Goal: Task Accomplishment & Management: Manage account settings

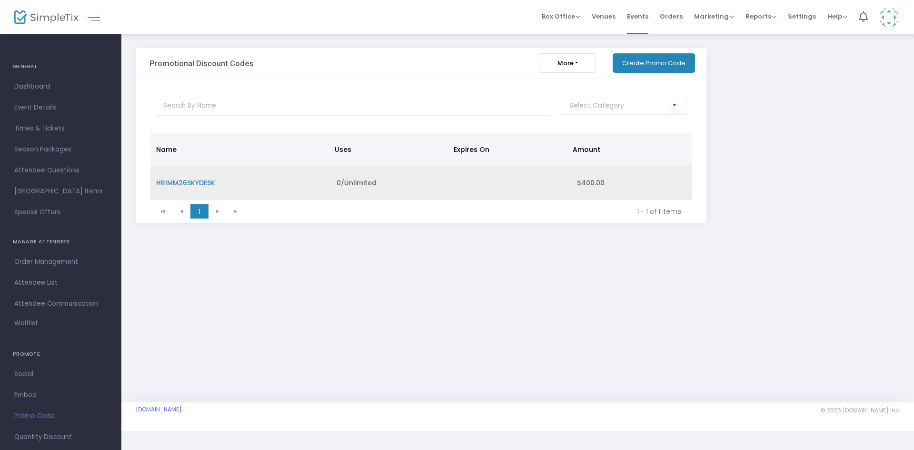
click at [209, 182] on span "HRIMM26SKYDESK" at bounding box center [185, 183] width 59 height 10
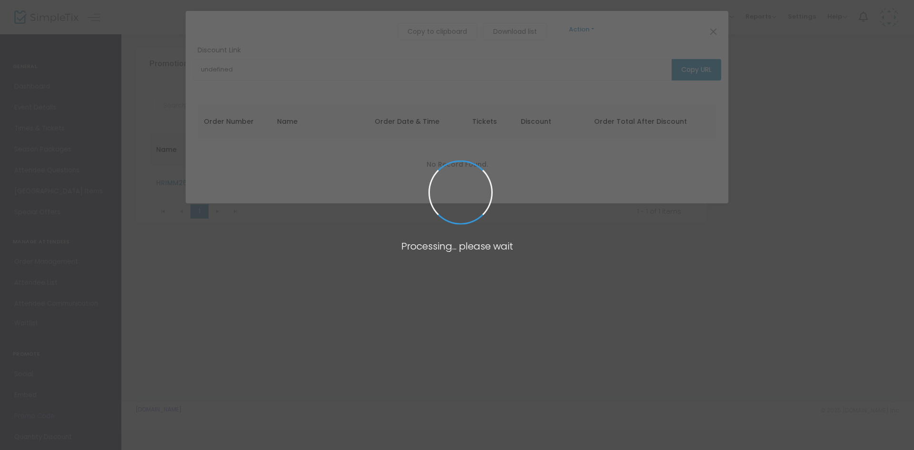
type input "[URL][DOMAIN_NAME]"
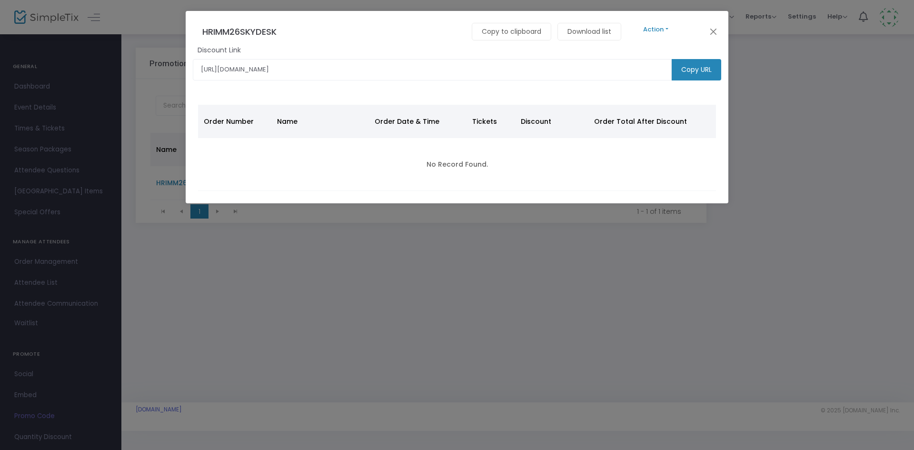
click at [661, 30] on button "Action" at bounding box center [656, 29] width 57 height 10
click at [651, 54] on link "Edit" at bounding box center [899, 54] width 543 height 17
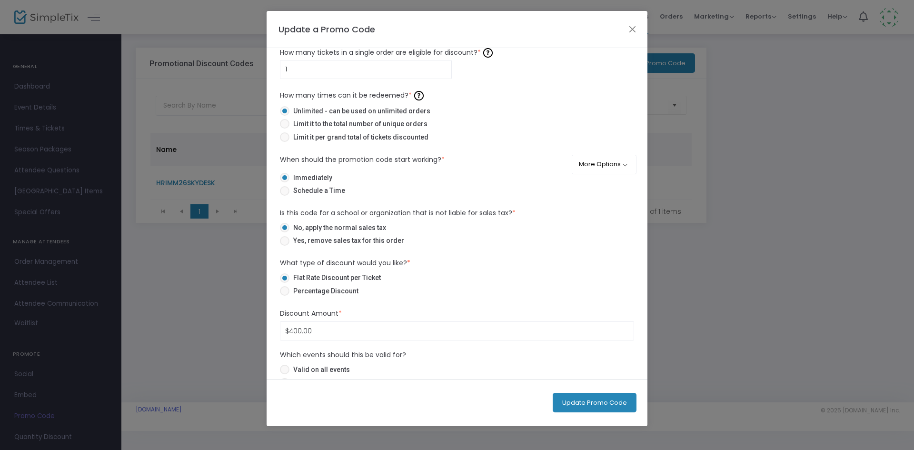
scroll to position [95, 0]
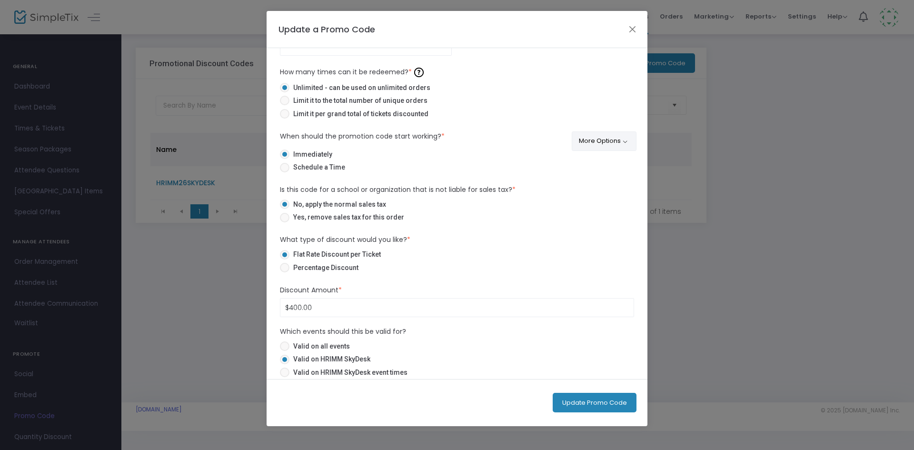
click at [591, 140] on button "More Options" at bounding box center [604, 141] width 65 height 20
click at [617, 167] on span "ON OFF" at bounding box center [608, 166] width 29 height 13
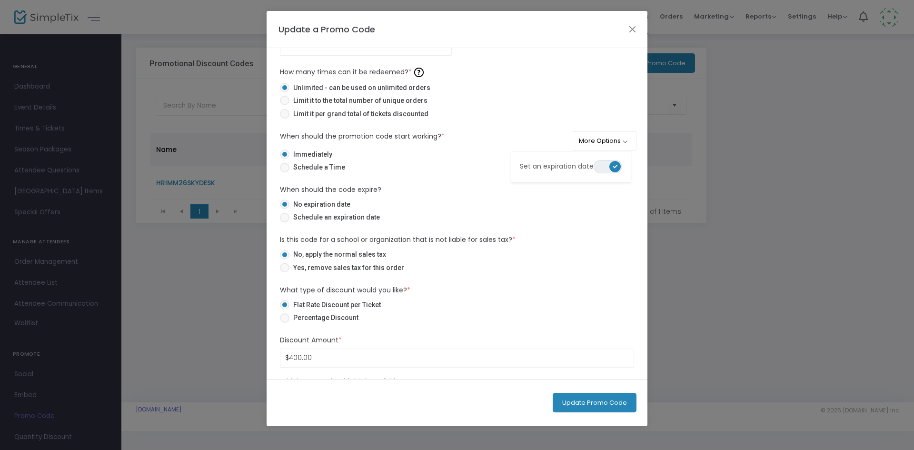
click at [601, 204] on label "No expiration date" at bounding box center [453, 205] width 347 height 10
click at [285, 209] on input "No expiration date" at bounding box center [284, 209] width 0 height 0
click at [317, 217] on span "Schedule an expiration date" at bounding box center [334, 217] width 90 height 10
click at [285, 222] on input "Schedule an expiration date" at bounding box center [284, 222] width 0 height 0
radio input "true"
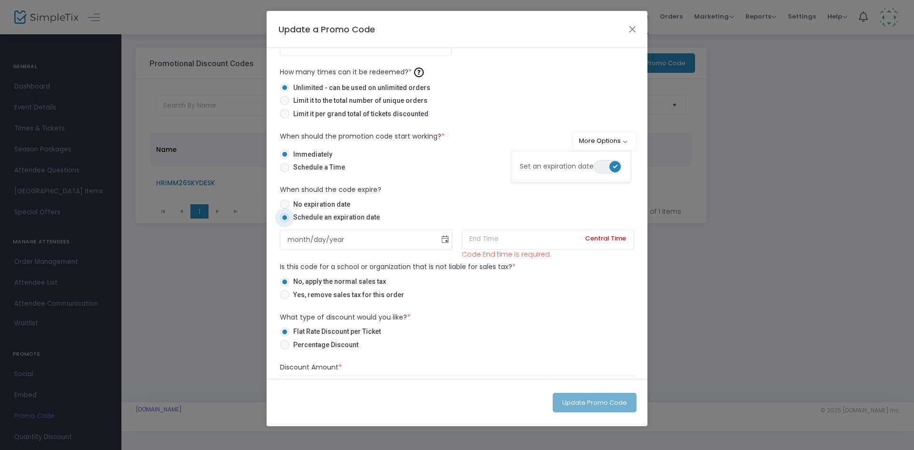
click at [443, 240] on span "Toggle calendar" at bounding box center [446, 240] width 16 height 16
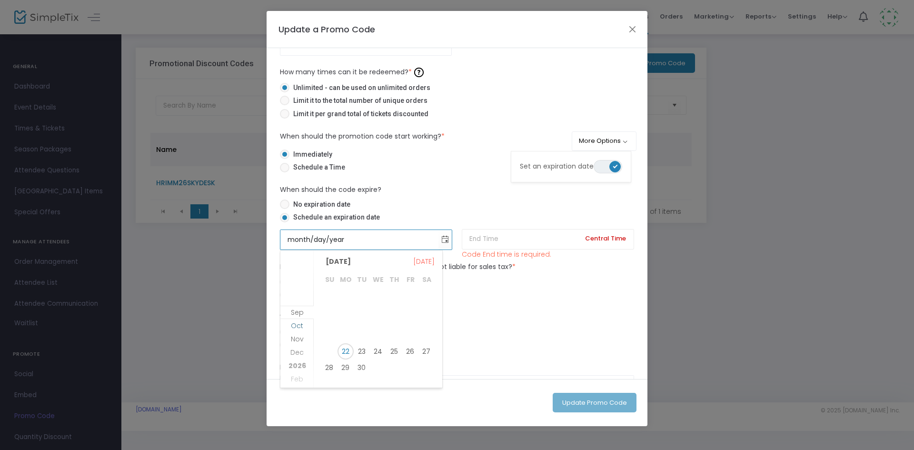
click at [298, 326] on span "Oct" at bounding box center [297, 326] width 12 height 10
click at [409, 366] on span "31" at bounding box center [410, 364] width 16 height 16
type input "[DATE]"
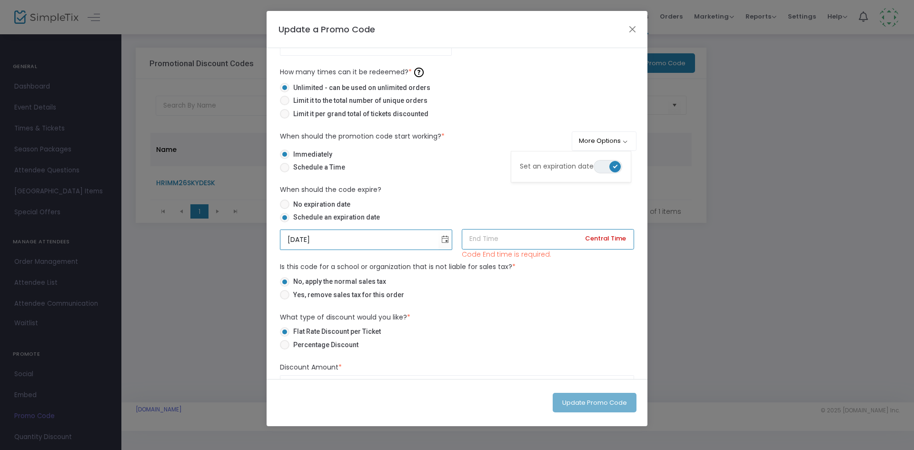
click at [523, 239] on input at bounding box center [548, 239] width 172 height 20
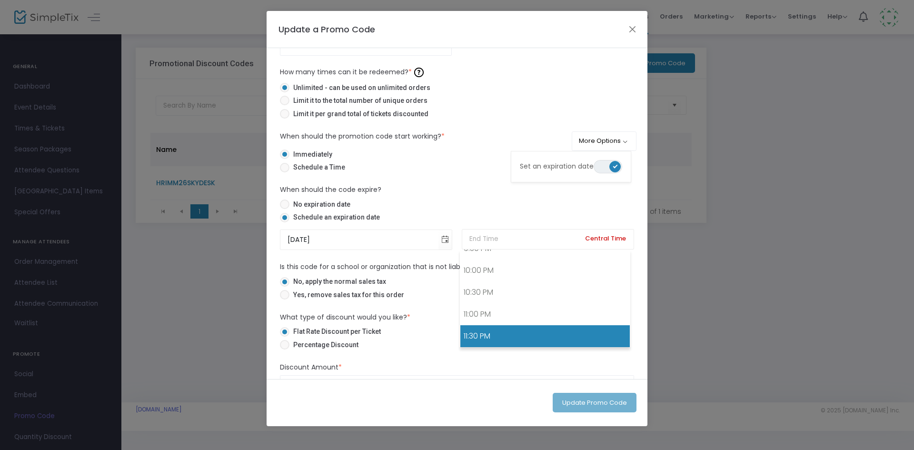
click at [499, 332] on link "11:30 PM" at bounding box center [545, 336] width 170 height 22
type input "11:30 PM"
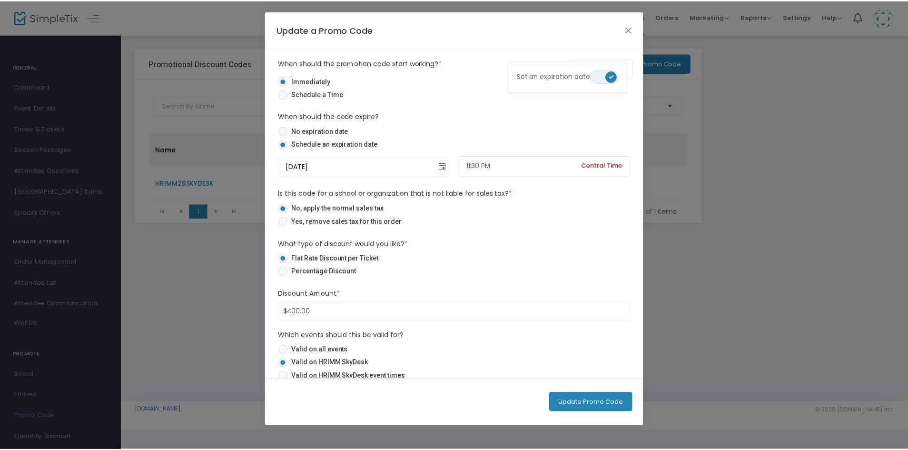
scroll to position [190, 0]
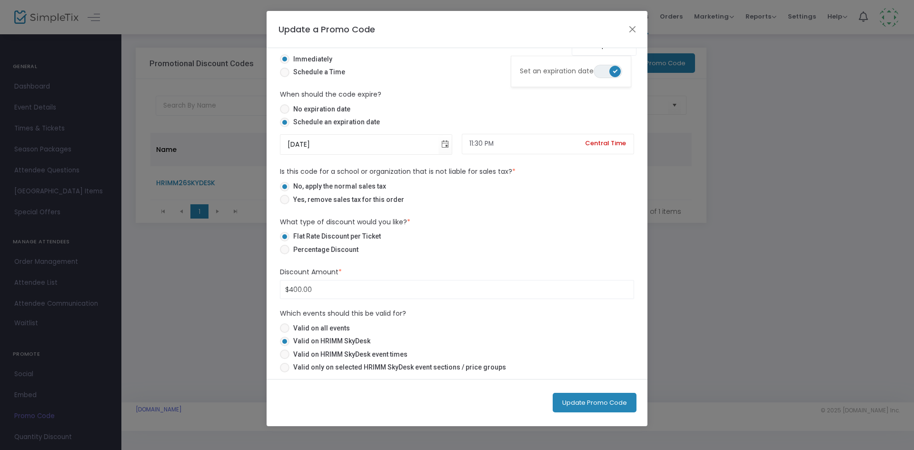
click at [591, 400] on button "Update Promo Code" at bounding box center [595, 403] width 84 height 20
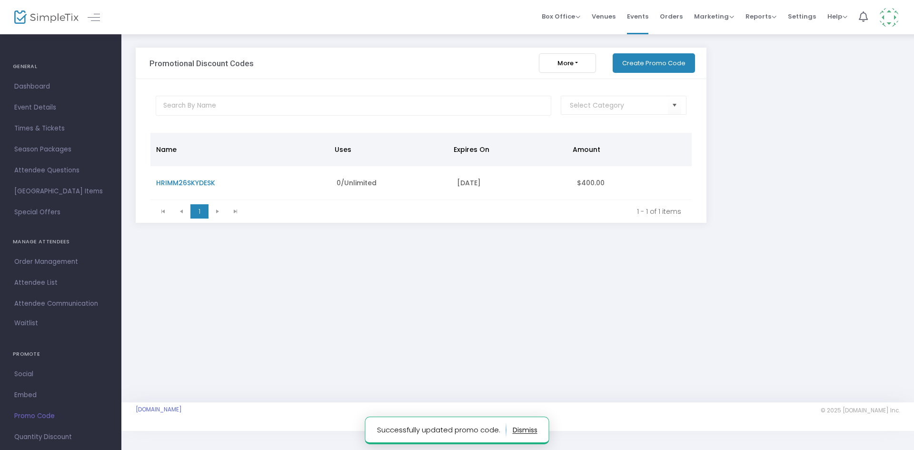
click at [757, 92] on div "Promotional Discount Codes More Export List Import List Import from Groupon Gen…" at bounding box center [518, 142] width 774 height 189
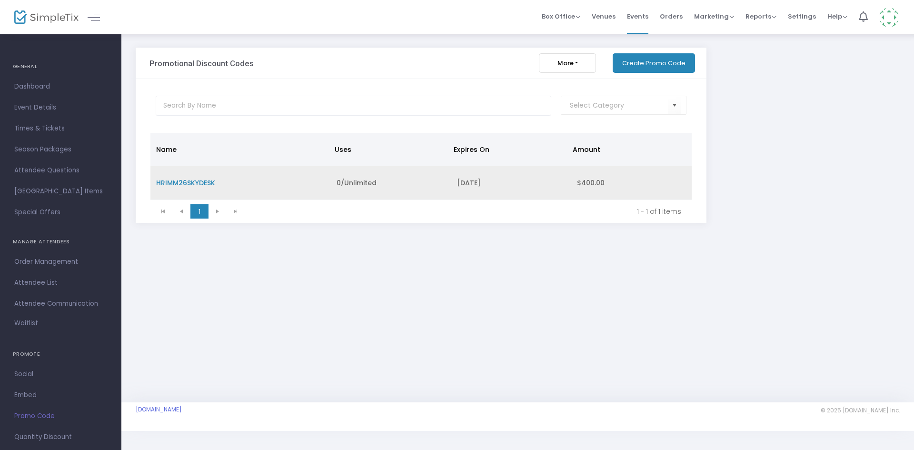
click at [212, 181] on span "HRIMM26SKYDESK" at bounding box center [185, 183] width 59 height 10
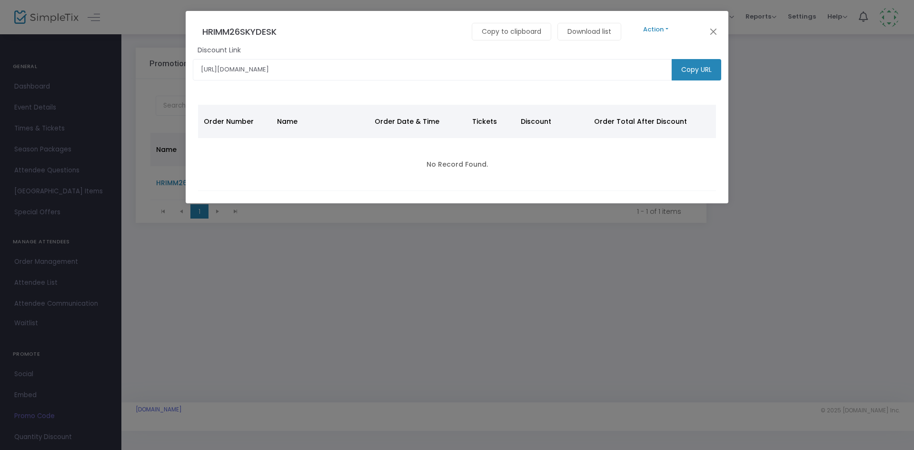
click at [658, 30] on button "Action" at bounding box center [656, 29] width 57 height 10
click at [649, 50] on link "Edit" at bounding box center [899, 54] width 543 height 17
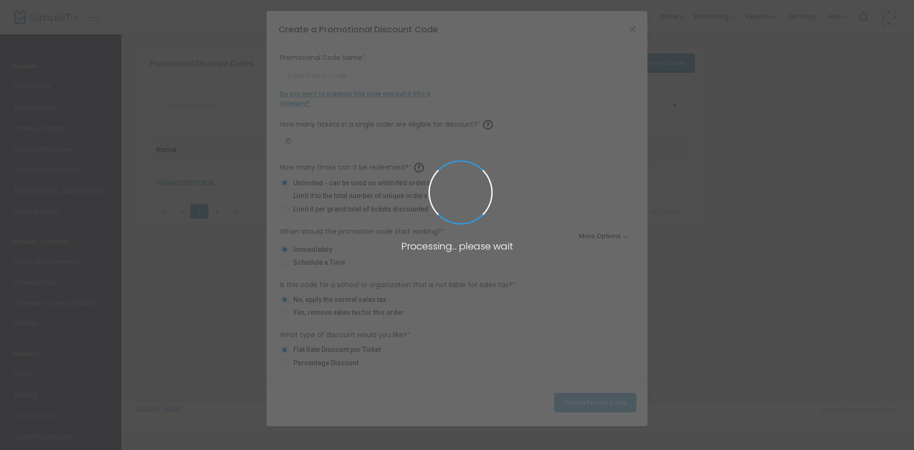
type input "HRIMM26SKYDESK"
type input "1"
type input "$400.00"
radio input "false"
radio input "true"
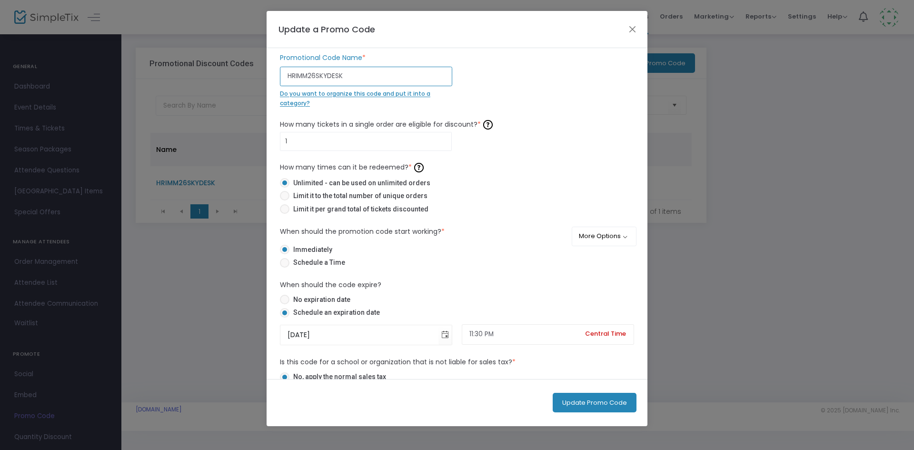
drag, startPoint x: 381, startPoint y: 74, endPoint x: 273, endPoint y: 75, distance: 108.6
click at [273, 75] on div "HRIMM26SKYDESK Promotional Code Name * Do you want to organize this code and pu…" at bounding box center [457, 213] width 381 height 331
click at [485, 74] on div "HRIMM26SKYDESK Promotional Code Name * Do you want to organize this code and pu…" at bounding box center [457, 80] width 364 height 55
click at [631, 31] on button "Close" at bounding box center [633, 29] width 12 height 12
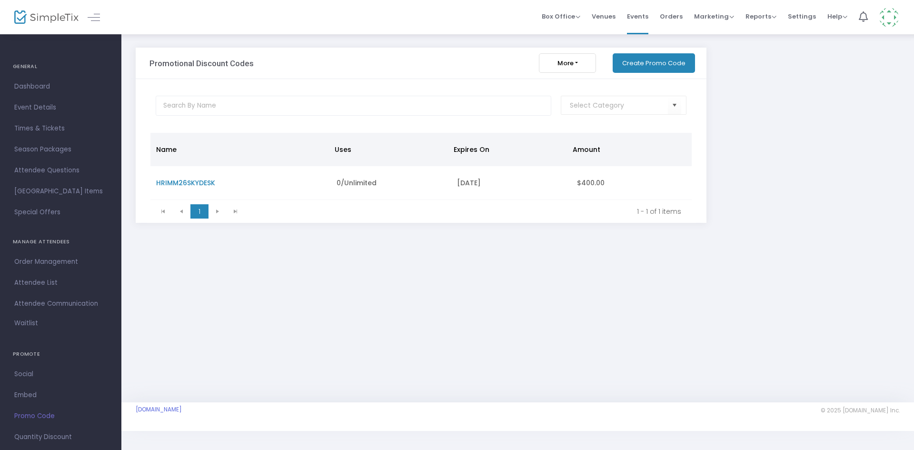
drag, startPoint x: 41, startPoint y: 85, endPoint x: 56, endPoint y: 85, distance: 14.8
click at [41, 85] on span "Dashboard" at bounding box center [60, 86] width 93 height 12
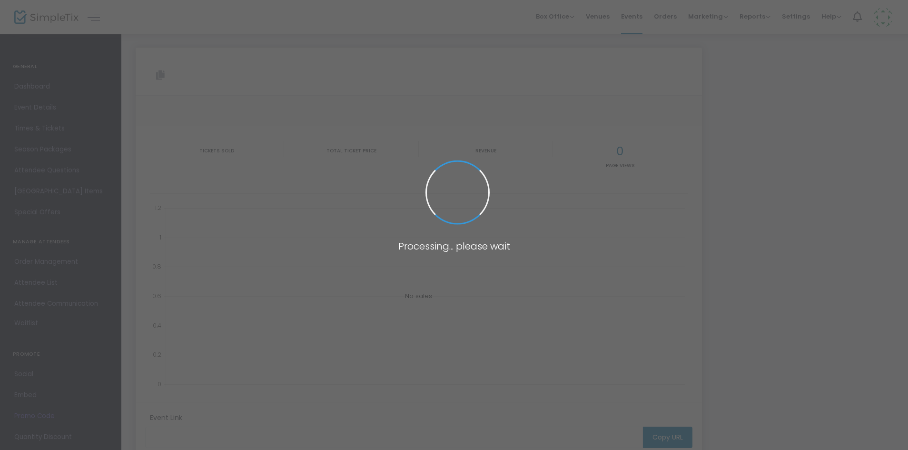
type input "[URL][DOMAIN_NAME]"
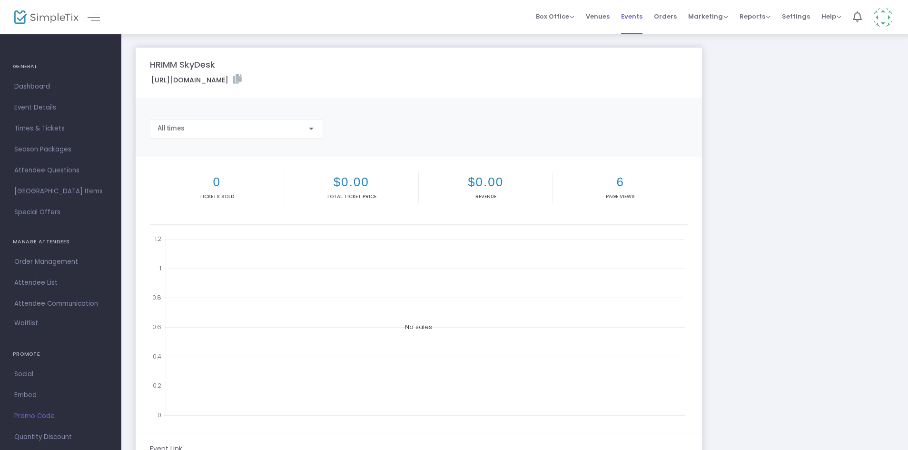
click at [638, 17] on span "Events" at bounding box center [631, 16] width 21 height 24
